Goal: Task Accomplishment & Management: Use online tool/utility

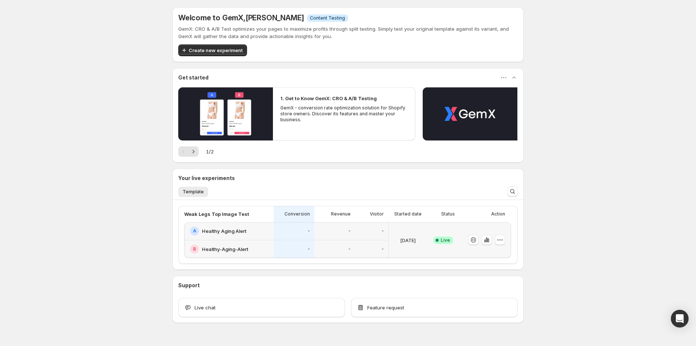
click at [274, 241] on div "B Healthy-Aging-Alert" at bounding box center [229, 249] width 90 height 18
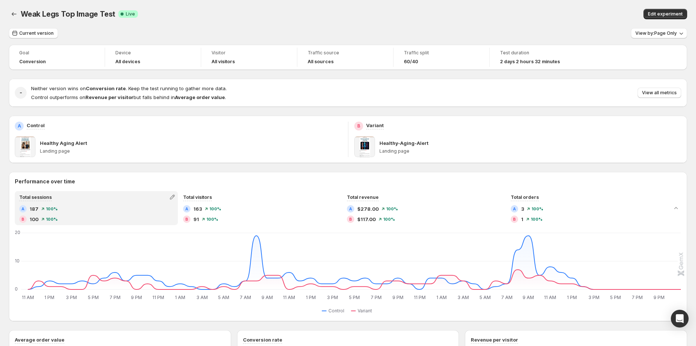
click at [672, 96] on button "View all metrics" at bounding box center [660, 93] width 44 height 10
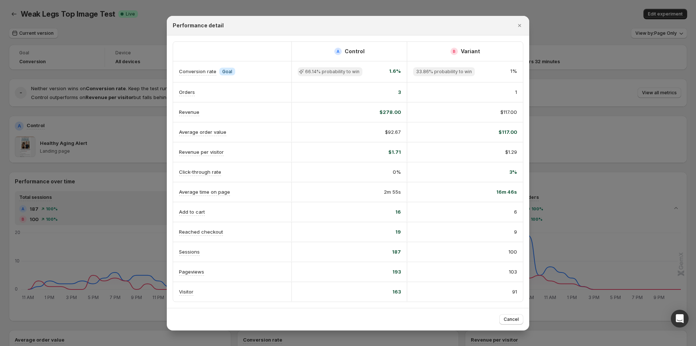
click at [519, 22] on icon "Close" at bounding box center [519, 25] width 7 height 7
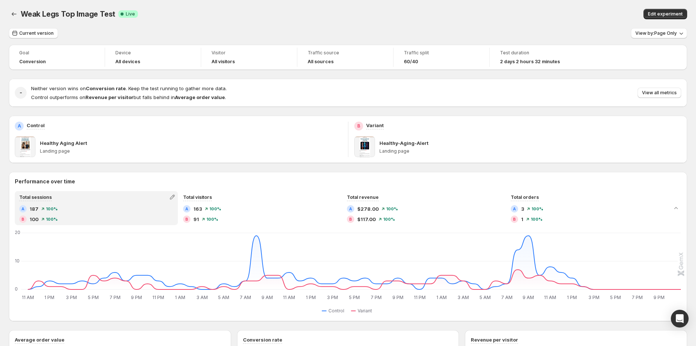
click at [513, 11] on div "Edit experiment" at bounding box center [539, 14] width 295 height 10
click at [664, 14] on span "Edit experiment" at bounding box center [665, 14] width 35 height 6
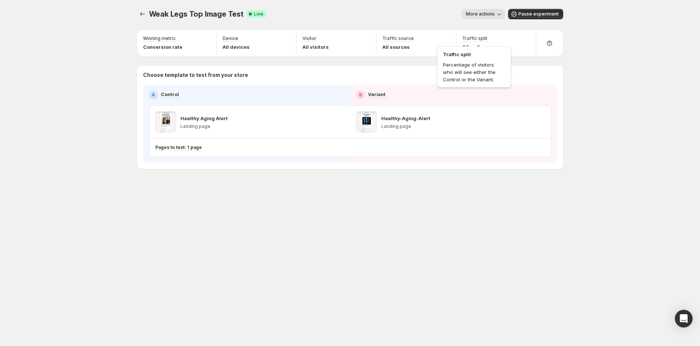
click at [486, 40] on p "Traffic split" at bounding box center [474, 39] width 25 height 6
click at [526, 39] on icon "button" at bounding box center [526, 39] width 7 height 7
drag, startPoint x: 539, startPoint y: 55, endPoint x: 578, endPoint y: 93, distance: 54.2
type input "**"
click at [546, 54] on input "range" at bounding box center [526, 55] width 107 height 10
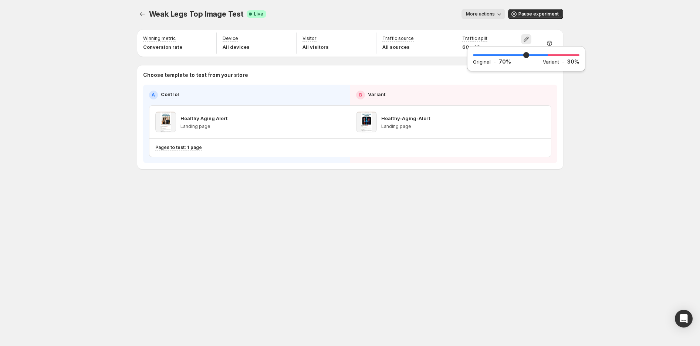
click at [624, 111] on div "Weak Legs Top Image Test. This page is ready Weak Legs Top Image Test Success C…" at bounding box center [350, 173] width 700 height 346
